Goal: Task Accomplishment & Management: Manage account settings

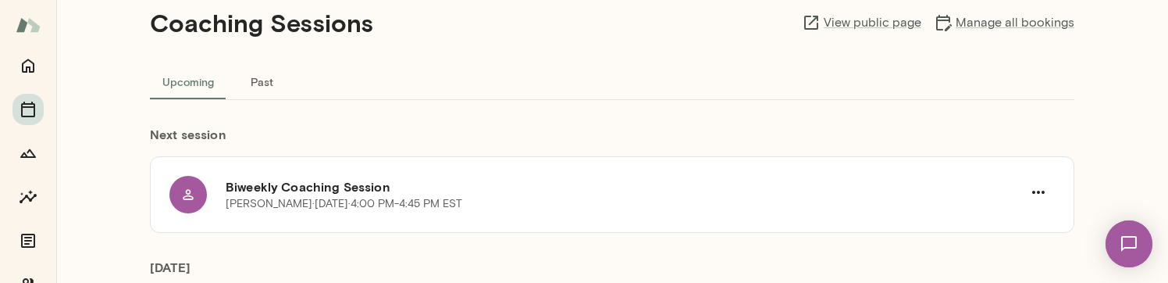
scroll to position [7, 0]
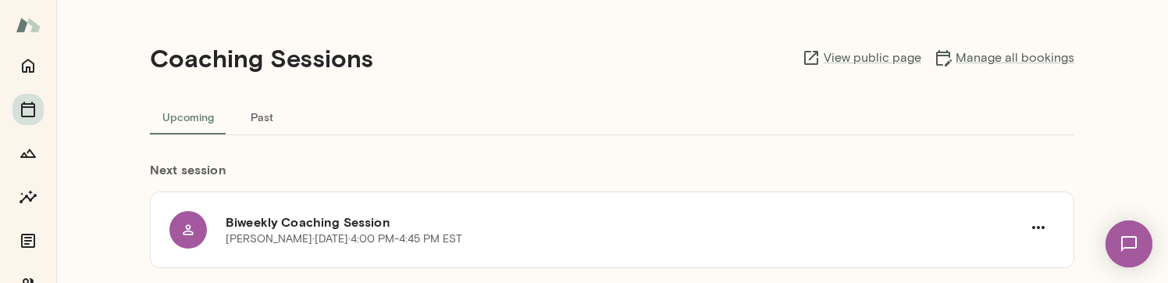
click at [259, 115] on button "Past" at bounding box center [261, 116] width 70 height 37
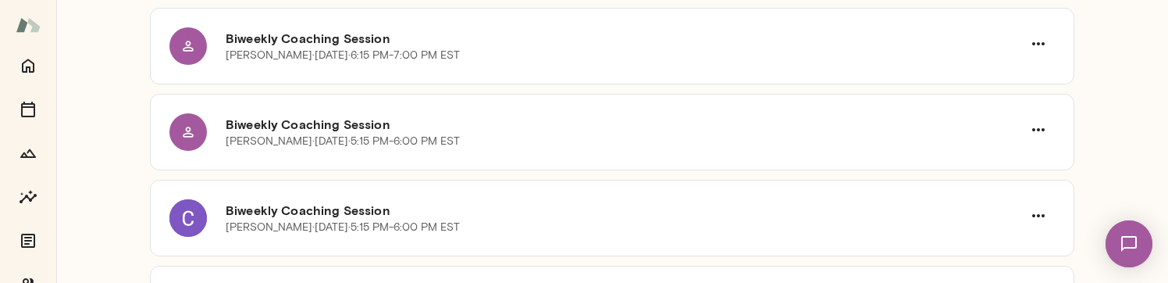
scroll to position [120, 0]
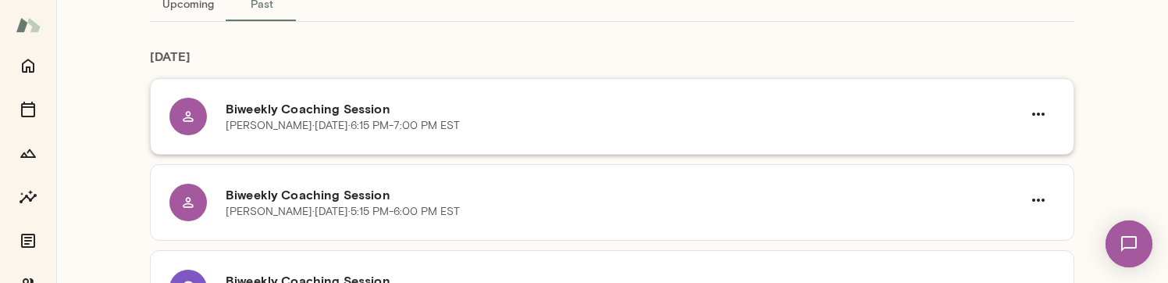
click at [365, 104] on h6 "Biweekly Coaching Session" at bounding box center [624, 108] width 796 height 19
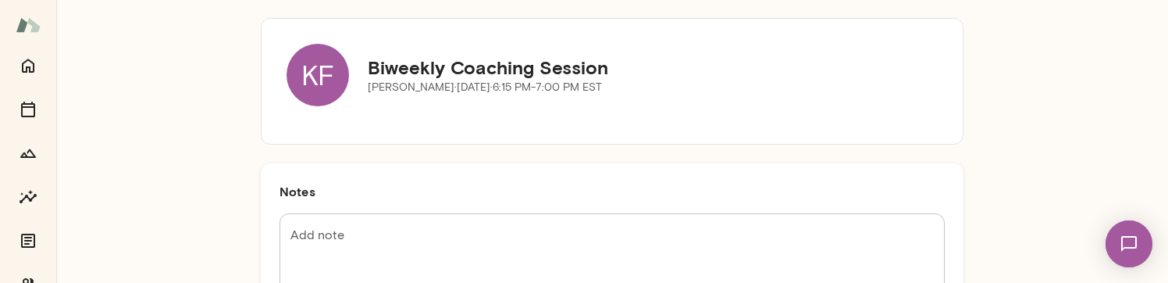
scroll to position [105, 0]
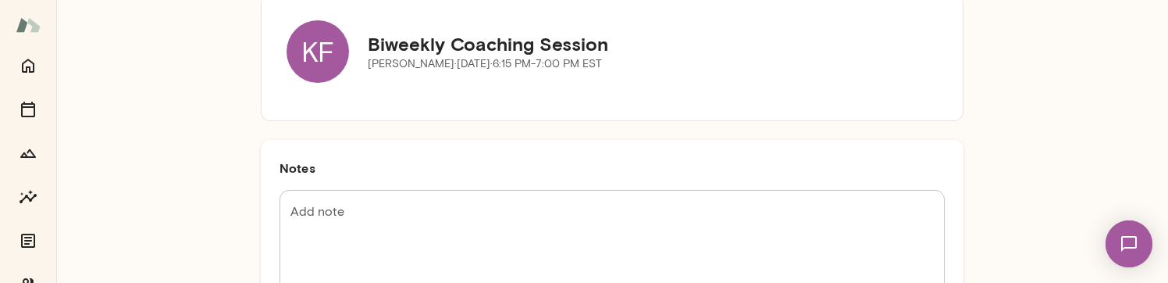
click at [375, 208] on textarea "Add note" at bounding box center [611, 248] width 643 height 90
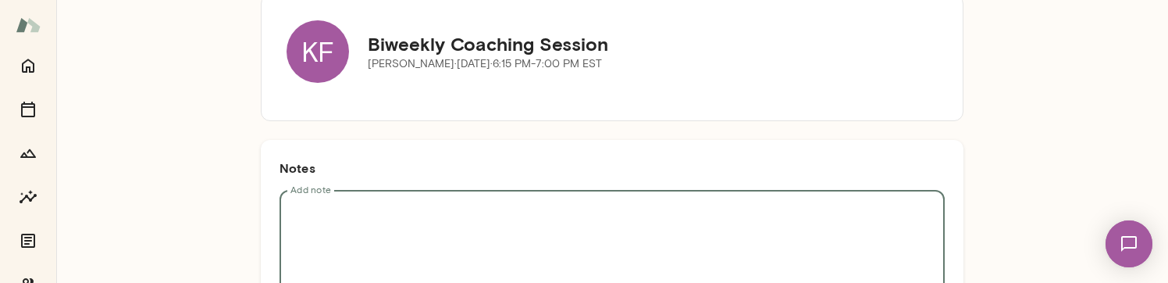
paste textarea "**********"
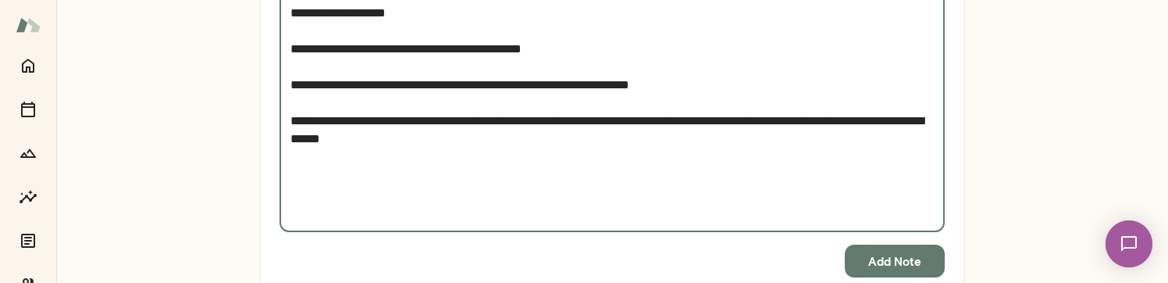
scroll to position [1934, 0]
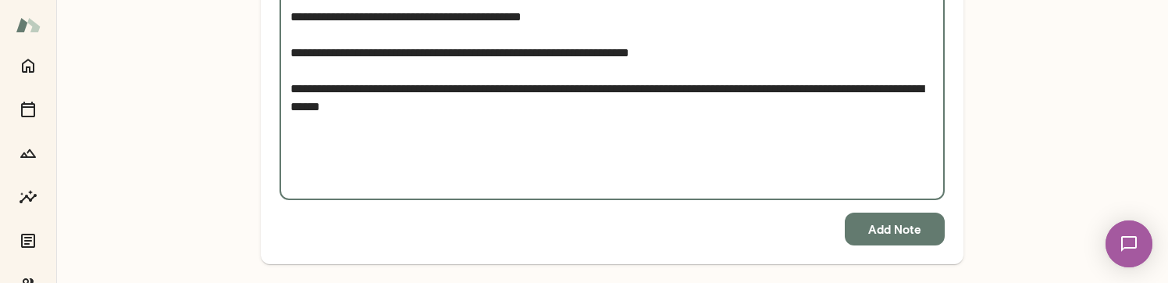
type textarea "**********"
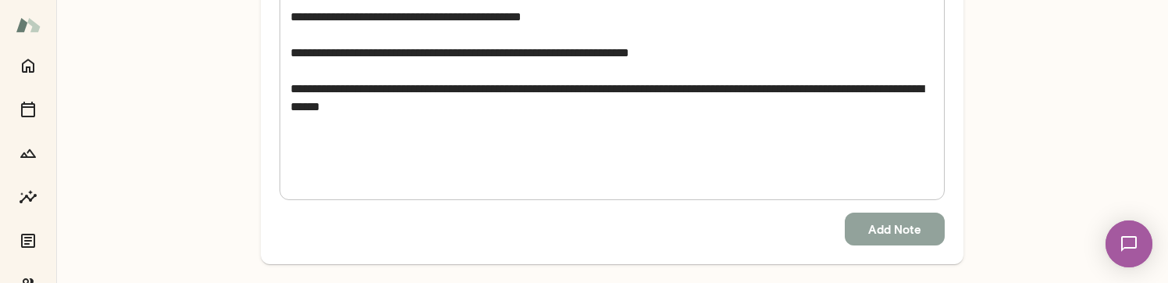
click at [880, 221] on button "Add Note" at bounding box center [895, 228] width 100 height 33
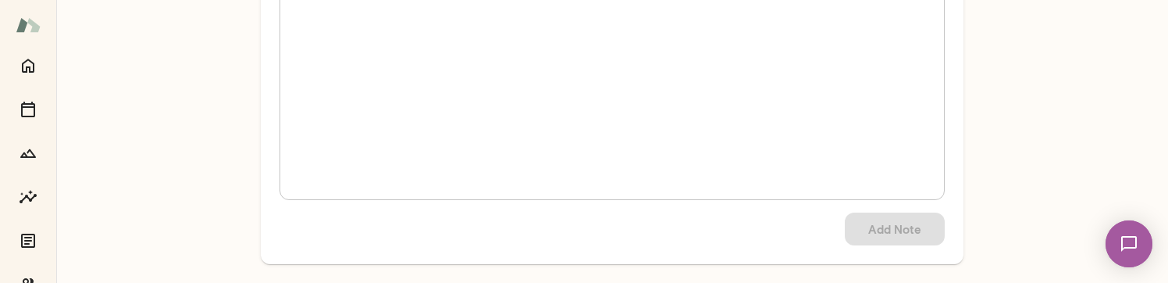
scroll to position [211, 0]
